Goal: Task Accomplishment & Management: Manage account settings

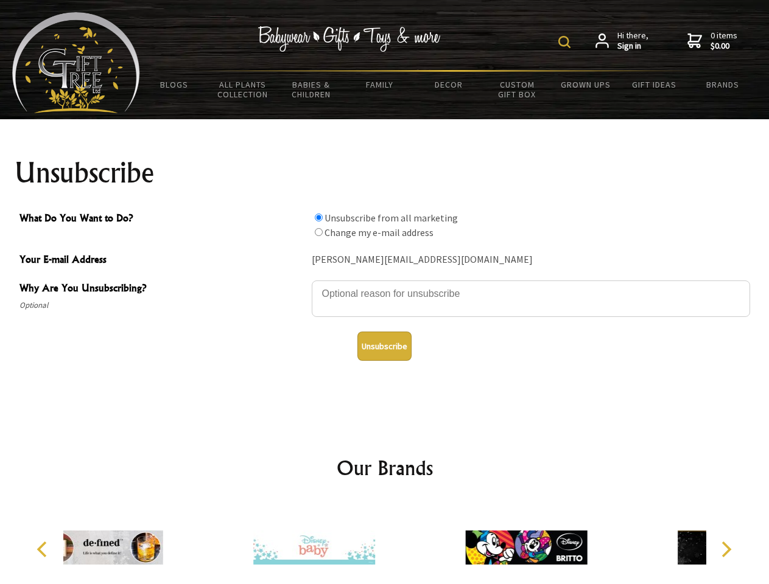
click at [566, 42] on img at bounding box center [564, 42] width 12 height 12
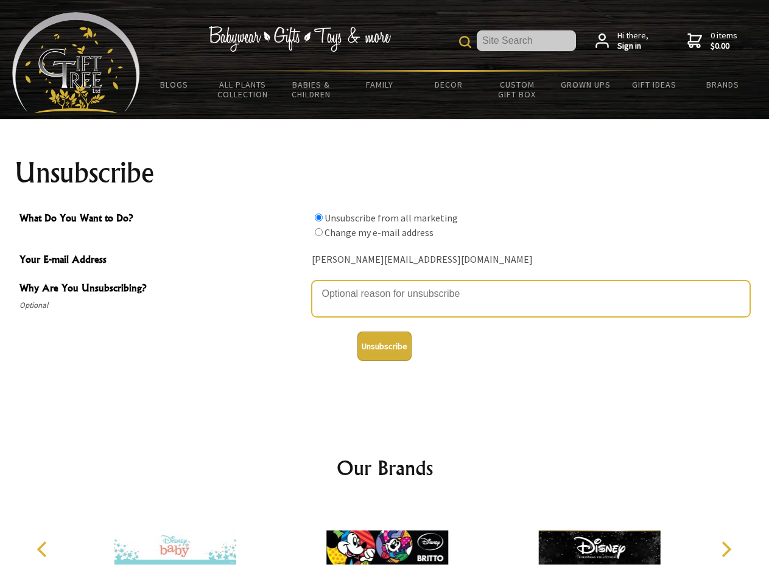
click at [385, 285] on textarea "Why Are You Unsubscribing?" at bounding box center [531, 299] width 438 height 37
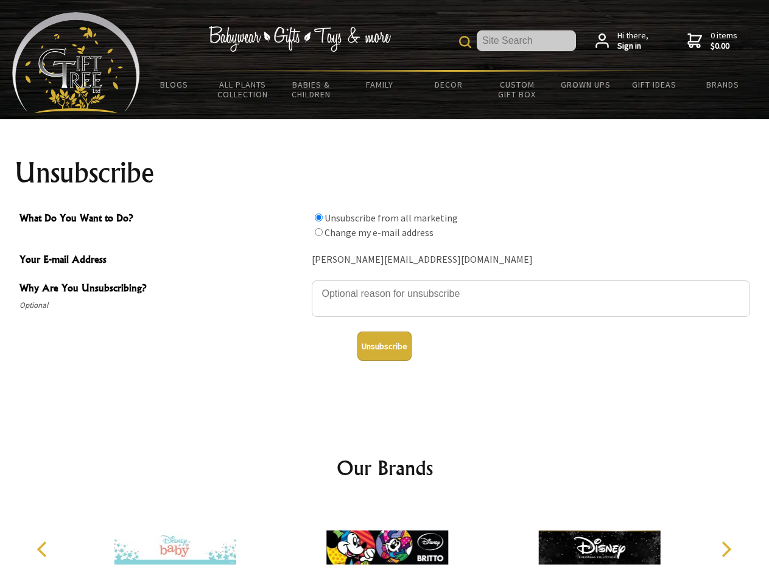
click at [318, 217] on input "What Do You Want to Do?" at bounding box center [319, 218] width 8 height 8
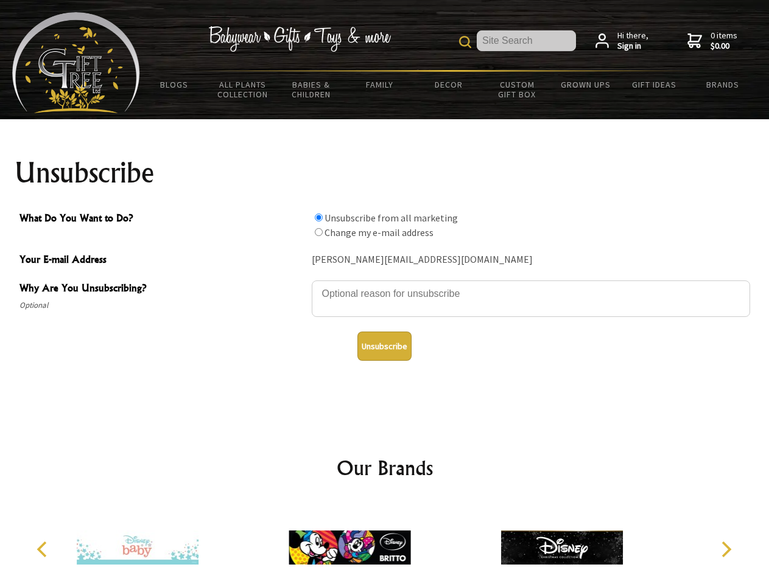
click at [318, 232] on input "What Do You Want to Do?" at bounding box center [319, 232] width 8 height 8
radio input "true"
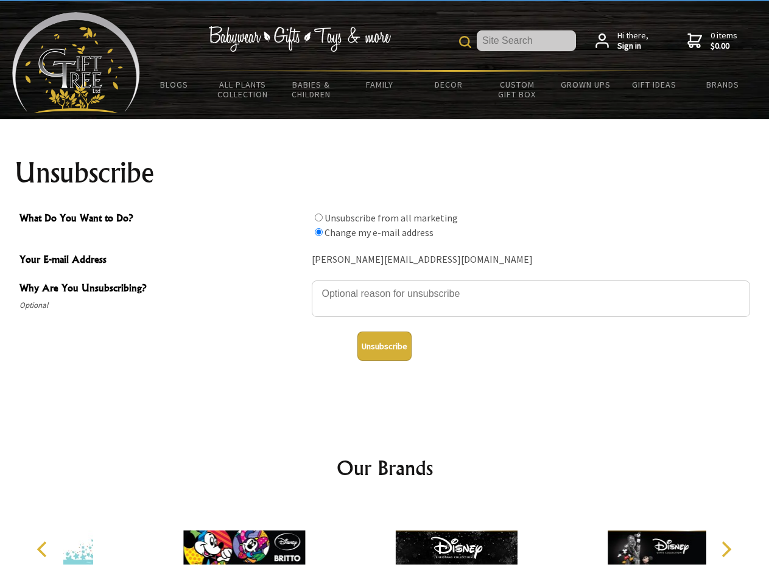
click at [384, 346] on button "Unsubscribe" at bounding box center [384, 346] width 54 height 29
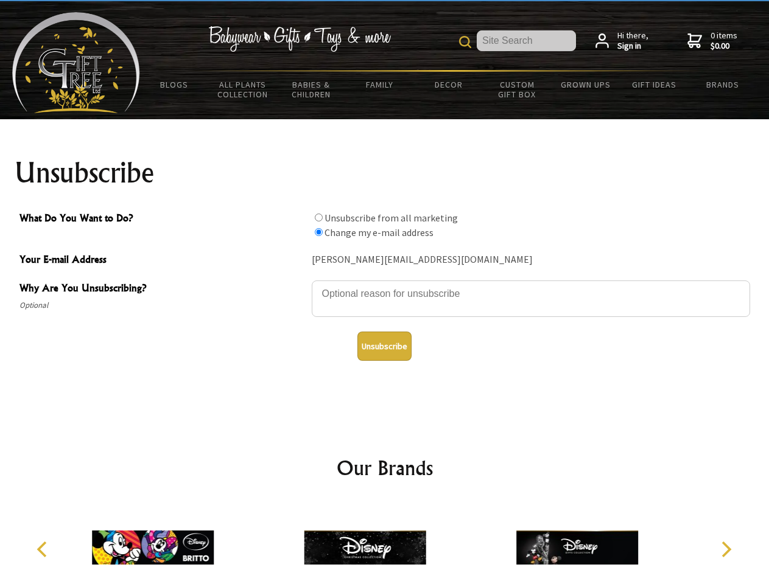
click at [385, 543] on img at bounding box center [365, 547] width 122 height 91
click at [44, 550] on icon "Previous" at bounding box center [43, 550] width 16 height 16
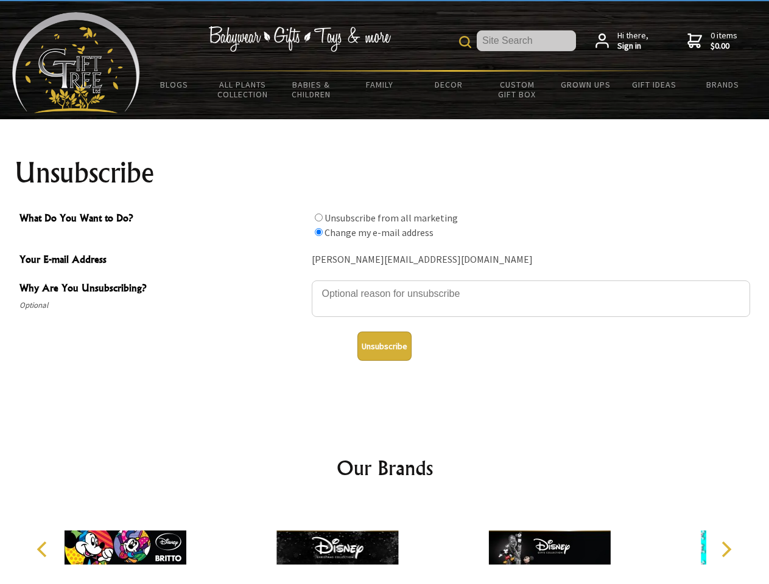
click at [725, 550] on icon "Next" at bounding box center [725, 550] width 16 height 16
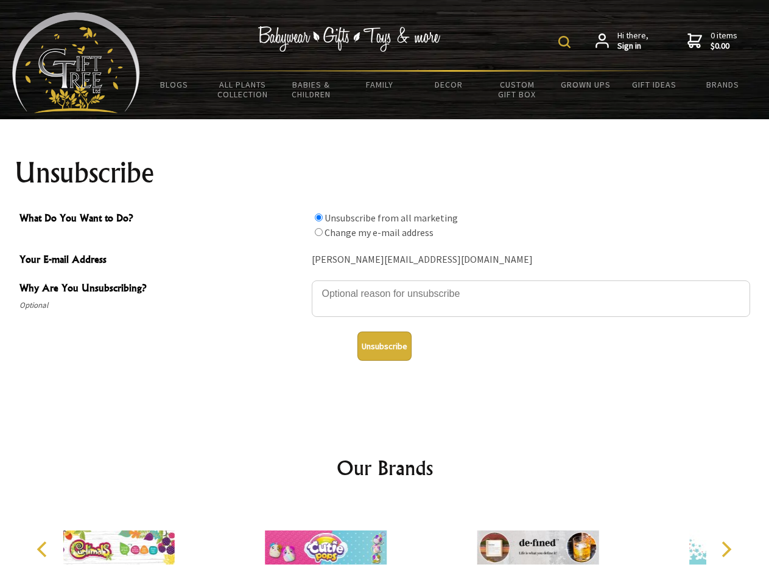
click at [566, 42] on img at bounding box center [564, 42] width 12 height 12
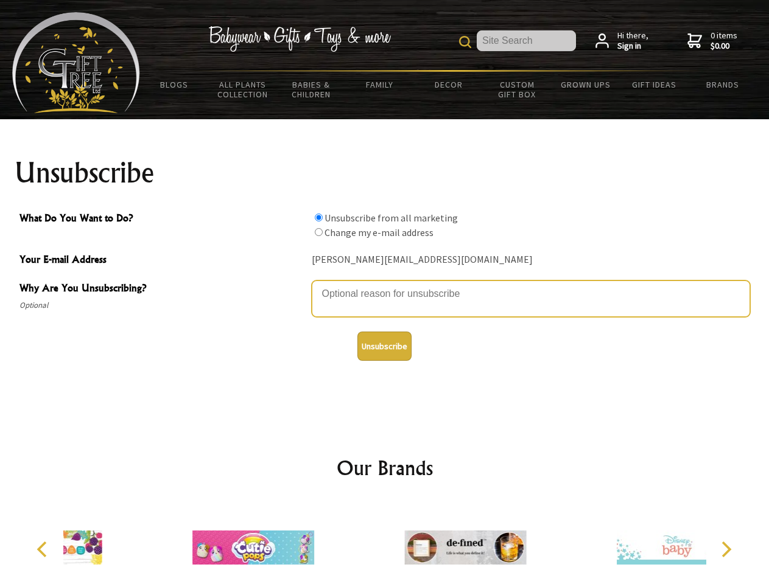
click at [385, 285] on textarea "Why Are You Unsubscribing?" at bounding box center [531, 299] width 438 height 37
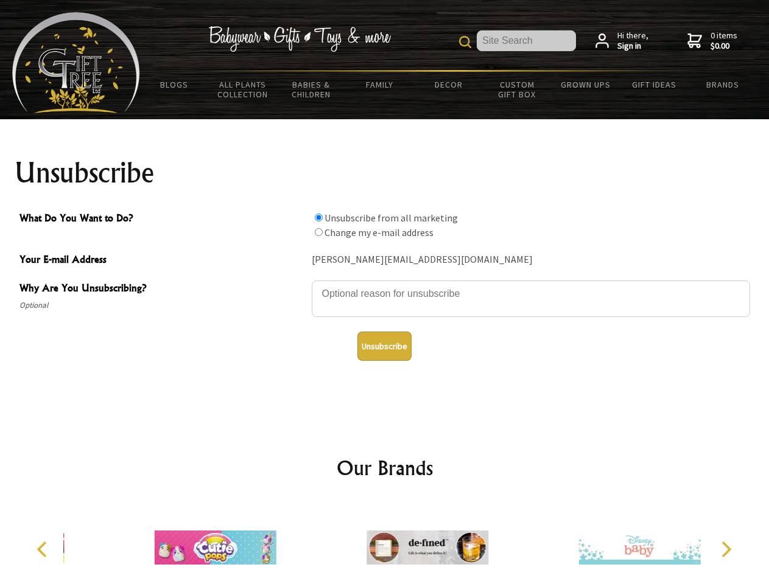
click at [318, 217] on input "What Do You Want to Do?" at bounding box center [319, 218] width 8 height 8
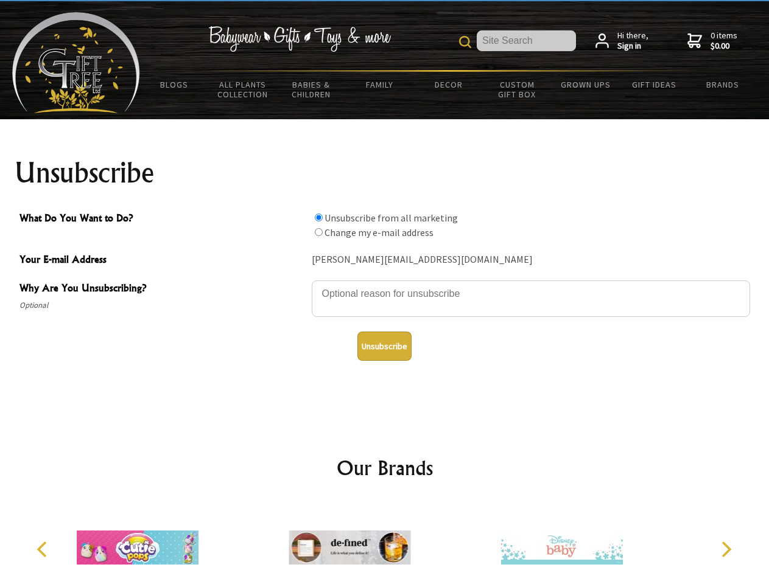
click at [318, 232] on input "What Do You Want to Do?" at bounding box center [319, 232] width 8 height 8
radio input "true"
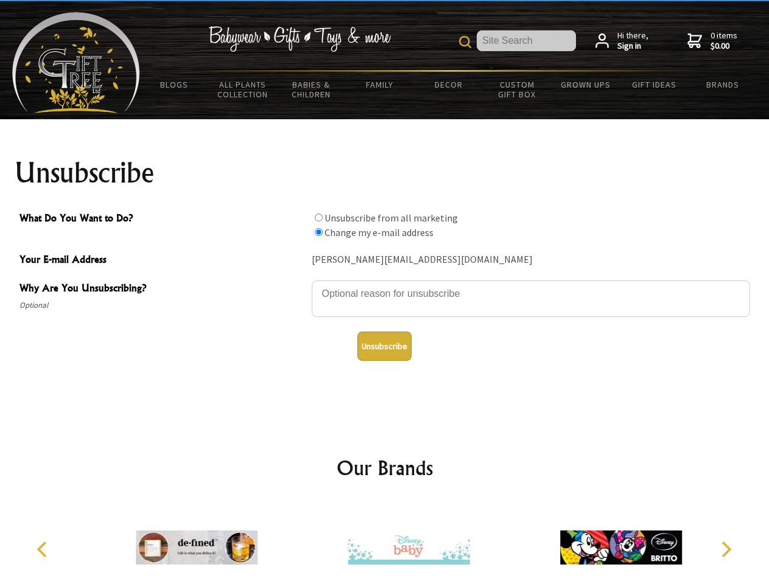
click at [384, 346] on button "Unsubscribe" at bounding box center [384, 346] width 54 height 29
click at [44, 550] on icon "Previous" at bounding box center [43, 550] width 16 height 16
click at [725, 550] on icon "Next" at bounding box center [725, 550] width 16 height 16
